Goal: Navigation & Orientation: Find specific page/section

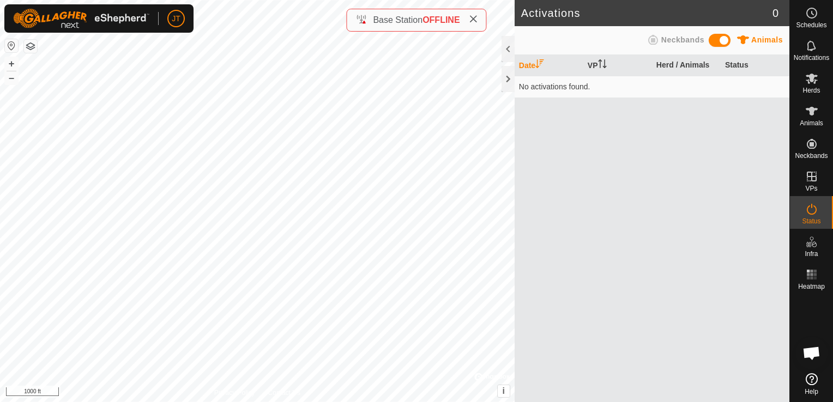
click at [383, 21] on span "Base Station" at bounding box center [398, 19] width 50 height 9
click at [810, 381] on icon at bounding box center [812, 379] width 12 height 12
click at [416, 20] on span "Base Station" at bounding box center [398, 19] width 50 height 9
click at [471, 20] on icon at bounding box center [473, 19] width 9 height 9
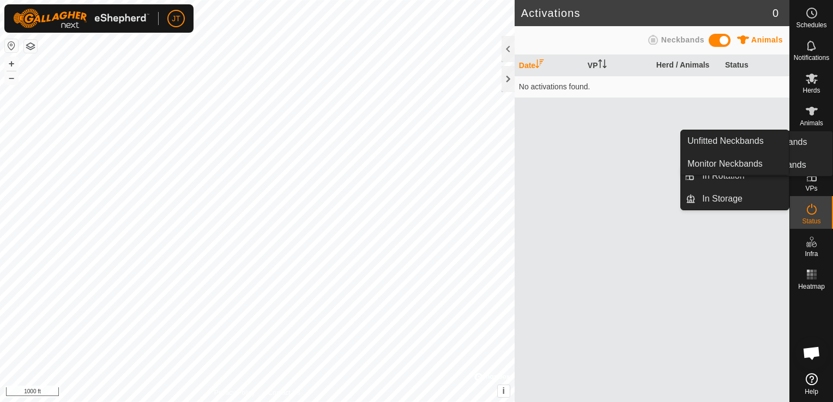
click at [809, 159] on span "Neckbands" at bounding box center [811, 156] width 33 height 7
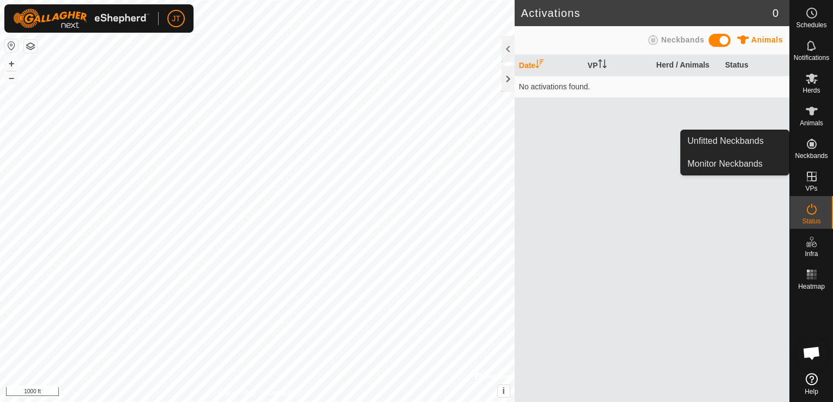
click at [805, 148] on icon at bounding box center [811, 143] width 13 height 13
click at [811, 144] on icon at bounding box center [812, 144] width 10 height 10
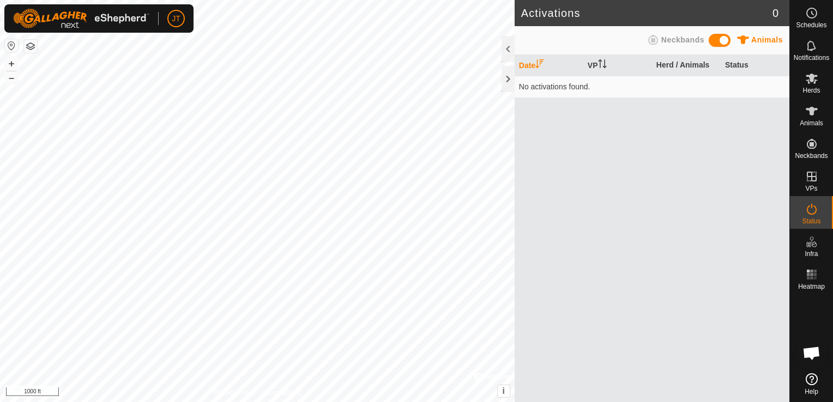
drag, startPoint x: 811, startPoint y: 144, endPoint x: 669, endPoint y: 168, distance: 143.7
click at [669, 169] on div "Date VP Herd / Animals Status No activations found." at bounding box center [652, 228] width 275 height 347
click at [803, 111] on es-animals-svg-icon at bounding box center [812, 110] width 20 height 17
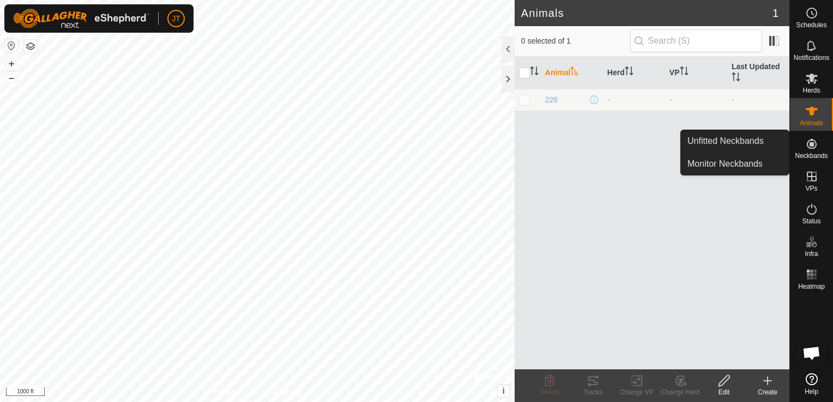
click at [826, 153] on span "Neckbands" at bounding box center [811, 156] width 33 height 7
click at [808, 149] on icon at bounding box center [811, 143] width 13 height 13
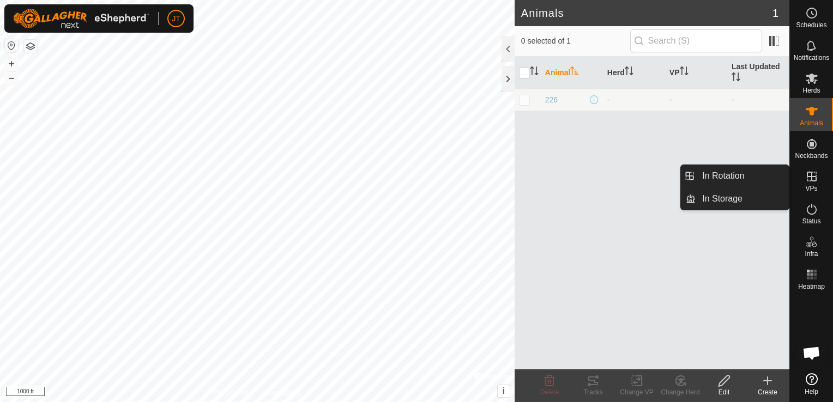
click at [807, 179] on icon at bounding box center [812, 177] width 10 height 10
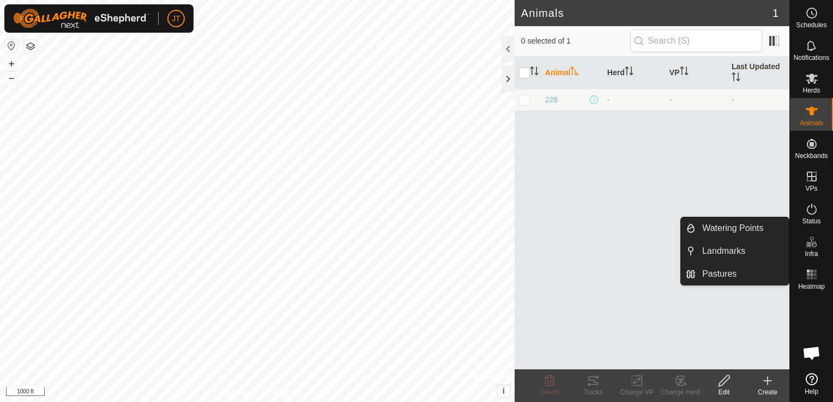
click at [817, 252] on span "Infra" at bounding box center [811, 254] width 13 height 7
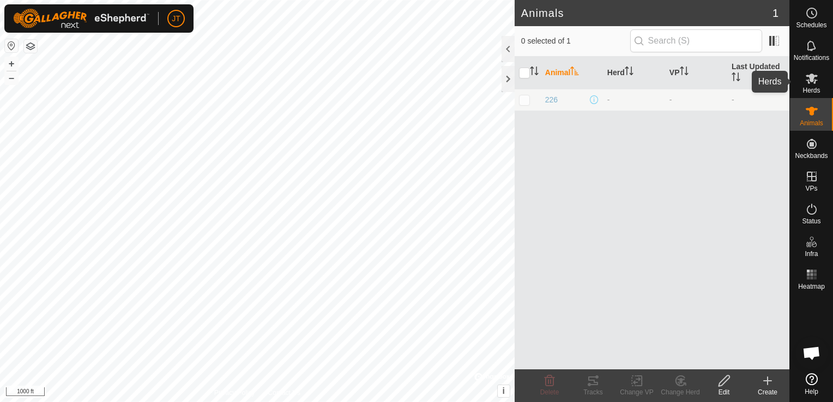
click at [813, 80] on icon at bounding box center [812, 79] width 12 height 10
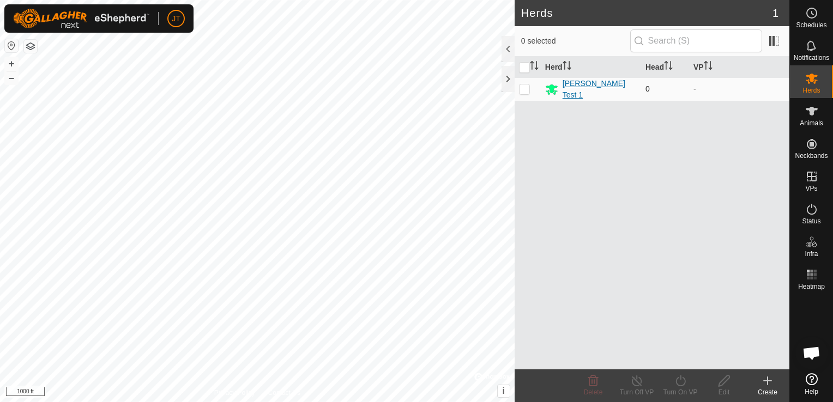
click at [604, 84] on div "Lee Test 1" at bounding box center [591, 89] width 92 height 23
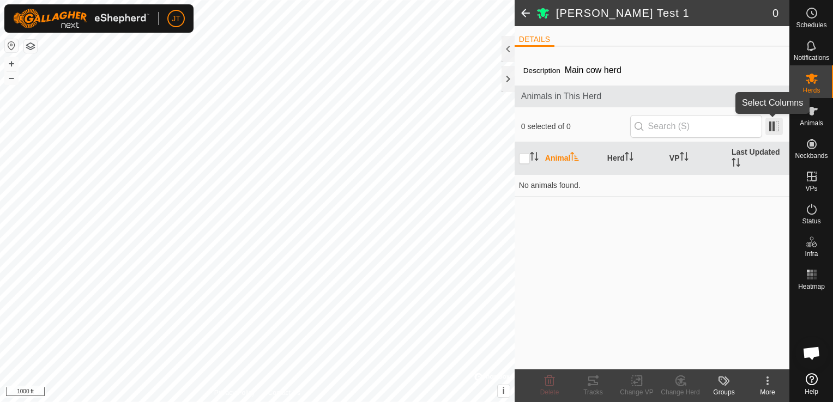
click at [775, 125] on span at bounding box center [773, 126] width 17 height 17
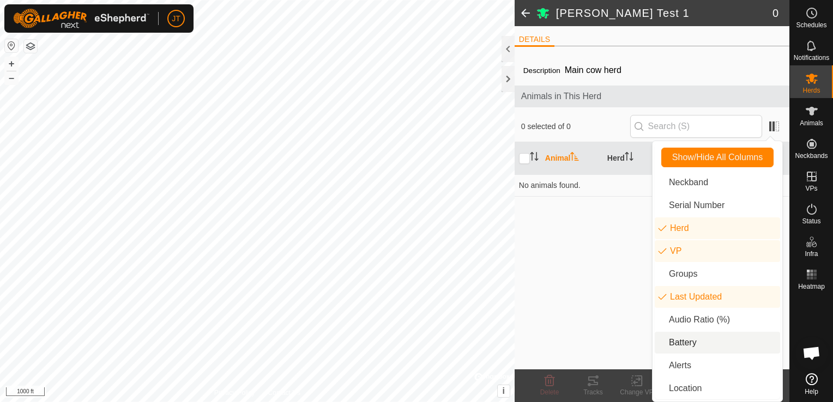
click at [570, 283] on div "Description Main cow herd Animals in This Herd 0 selected of 0 Animal Herd VP L…" at bounding box center [652, 212] width 275 height 315
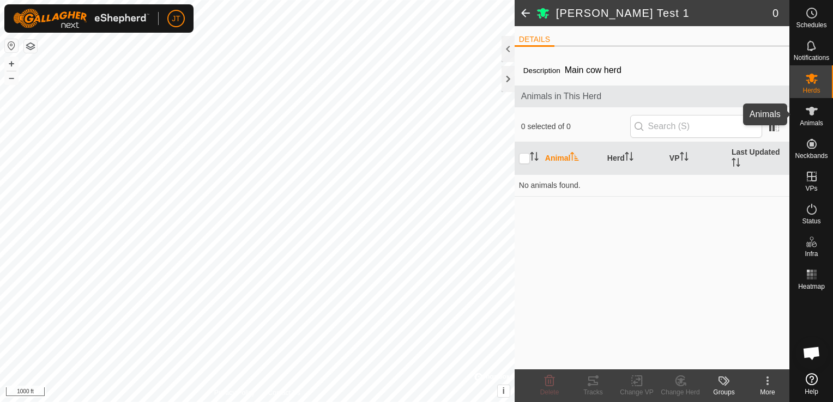
click at [807, 114] on icon at bounding box center [811, 111] width 13 height 13
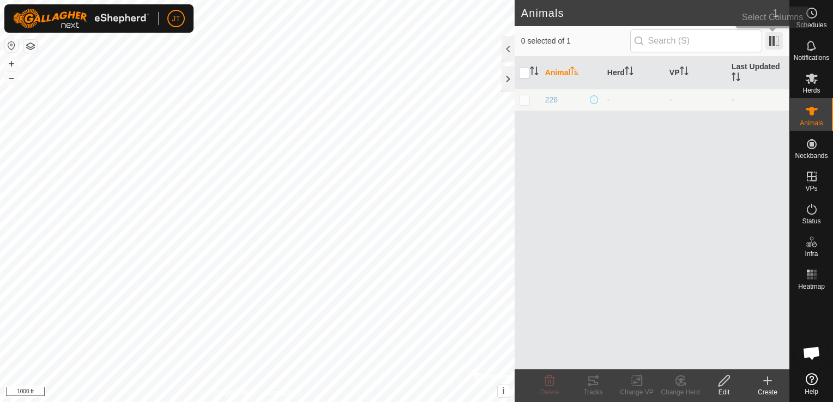
click at [774, 41] on span at bounding box center [773, 40] width 17 height 17
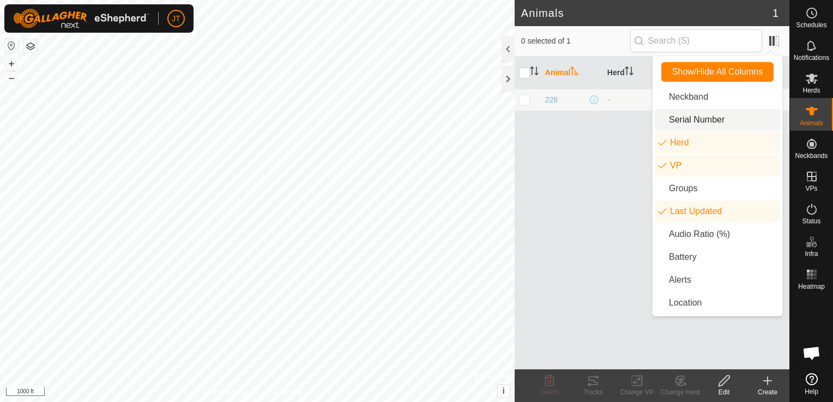
click at [585, 150] on div "Animal Herd VP Last Updated 226 - - -" at bounding box center [652, 213] width 275 height 313
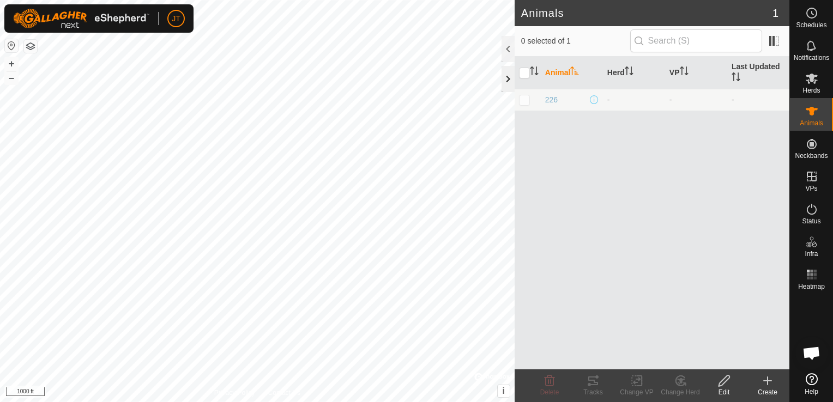
click at [510, 78] on div at bounding box center [508, 79] width 13 height 26
